Goal: Task Accomplishment & Management: Manage account settings

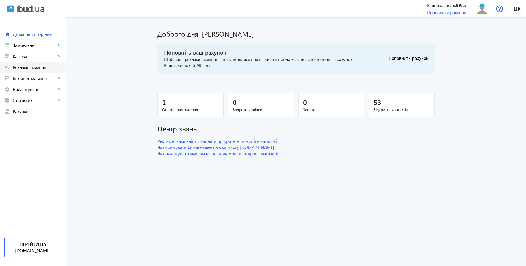
click at [25, 66] on span "Рекламні кампанії" at bounding box center [37, 68] width 49 height 6
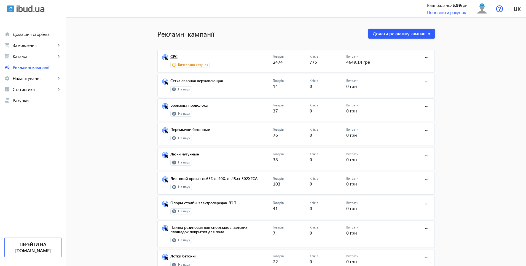
click at [172, 59] on link "СРС" at bounding box center [221, 58] width 103 height 8
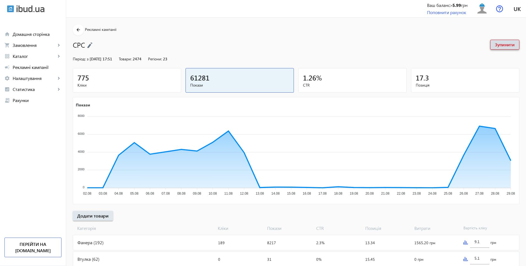
click at [502, 46] on span "Зупинити" at bounding box center [505, 45] width 20 height 6
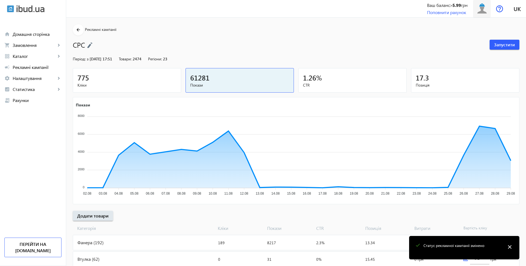
click at [480, 8] on img at bounding box center [482, 8] width 12 height 12
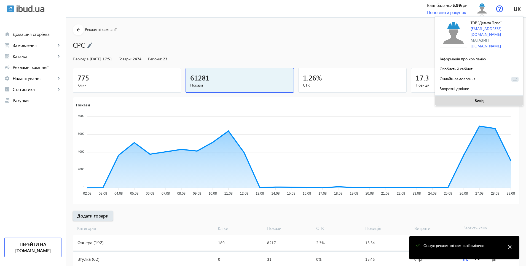
click at [476, 99] on span "Вихід" at bounding box center [479, 100] width 9 height 4
